Goal: Information Seeking & Learning: Find specific fact

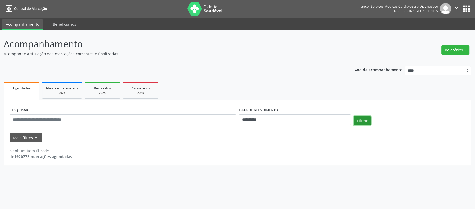
click at [359, 118] on button "Filtrar" at bounding box center [362, 120] width 17 height 9
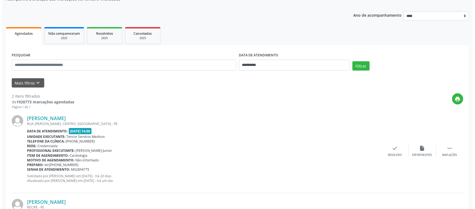
scroll to position [131, 0]
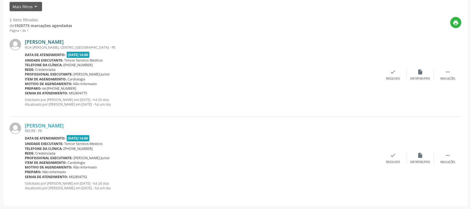
click at [64, 43] on link "[PERSON_NAME]" at bounding box center [44, 42] width 39 height 6
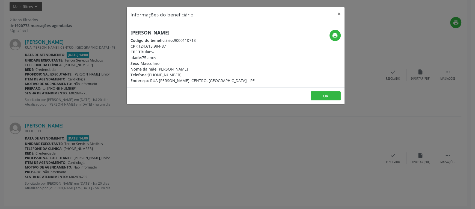
drag, startPoint x: 191, startPoint y: 32, endPoint x: 158, endPoint y: 32, distance: 33.9
click at [158, 32] on h5 "[PERSON_NAME]" at bounding box center [193, 33] width 124 height 6
click at [199, 30] on h5 "[PERSON_NAME]" at bounding box center [193, 33] width 124 height 6
drag, startPoint x: 194, startPoint y: 33, endPoint x: 97, endPoint y: 31, distance: 97.2
click at [97, 31] on div "Informações do beneficiário × [PERSON_NAME] Código do beneficiário: 9000110718 …" at bounding box center [237, 104] width 475 height 209
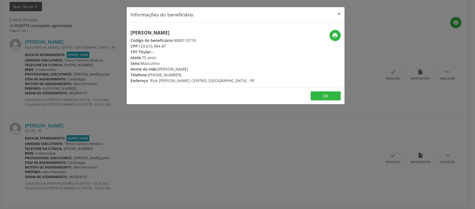
copy h5 "[PERSON_NAME]"
click at [329, 100] on footer "OK" at bounding box center [236, 95] width 218 height 17
drag, startPoint x: 327, startPoint y: 99, endPoint x: 325, endPoint y: 96, distance: 4.4
click at [327, 99] on button "OK" at bounding box center [326, 95] width 30 height 9
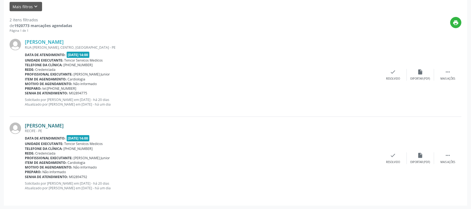
click at [54, 125] on link "[PERSON_NAME]" at bounding box center [44, 125] width 39 height 6
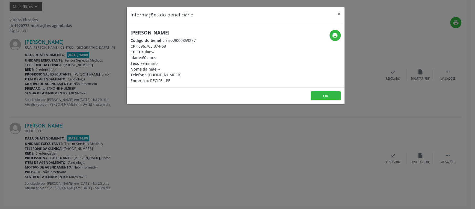
drag, startPoint x: 191, startPoint y: 33, endPoint x: 125, endPoint y: 33, distance: 66.4
click at [125, 33] on div "Informações do beneficiário × [PERSON_NAME] Código do beneficiário: 9000859287 …" at bounding box center [237, 104] width 475 height 209
copy h5 "[PERSON_NAME]"
